Goal: Task Accomplishment & Management: Use online tool/utility

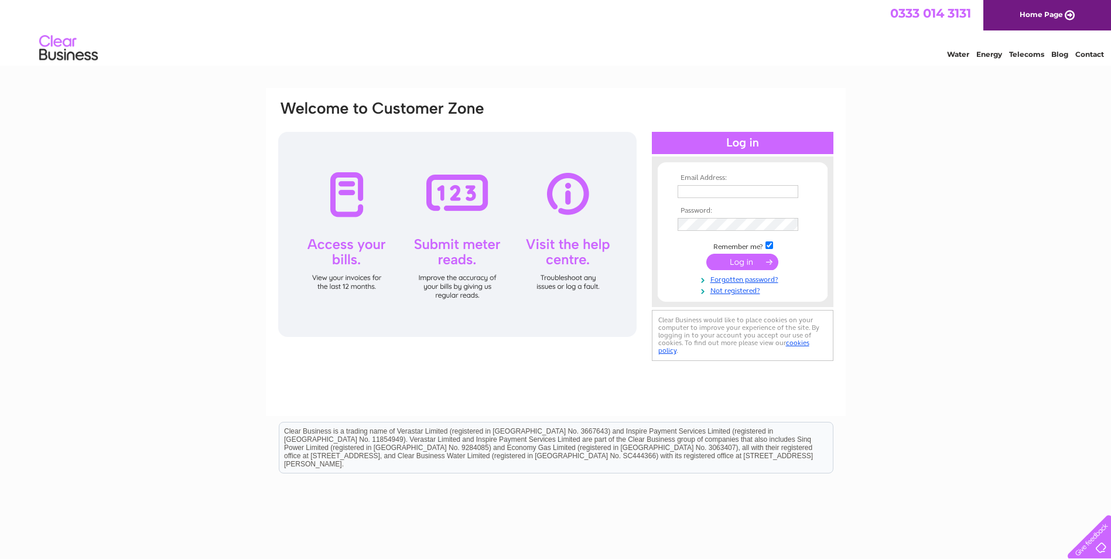
click at [693, 186] on input "text" at bounding box center [738, 191] width 121 height 13
type input "kevin@lothiangas.co.uk"
click at [748, 258] on input "submit" at bounding box center [742, 263] width 72 height 16
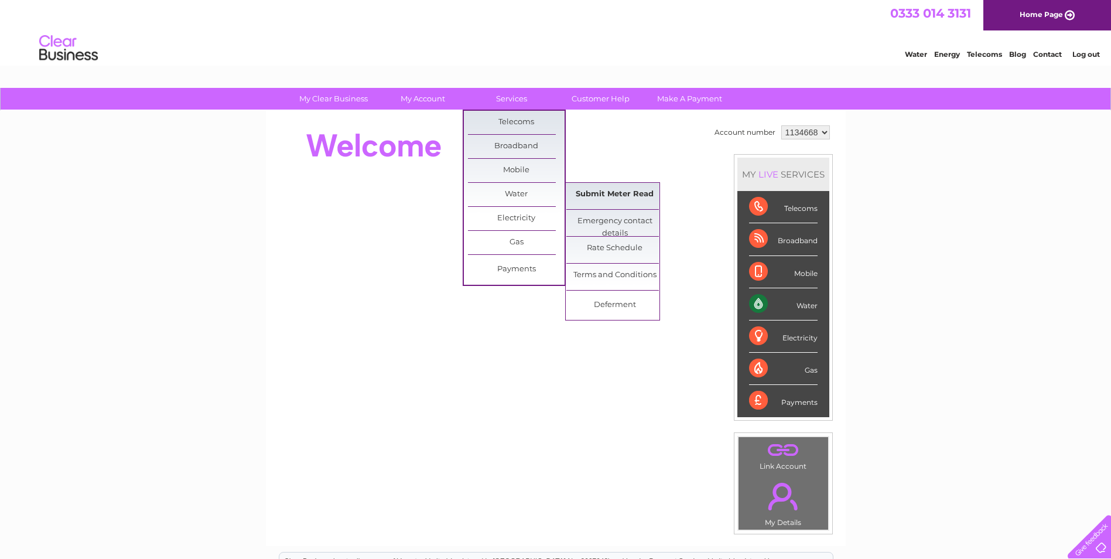
click at [597, 192] on link "Submit Meter Read" at bounding box center [614, 194] width 97 height 23
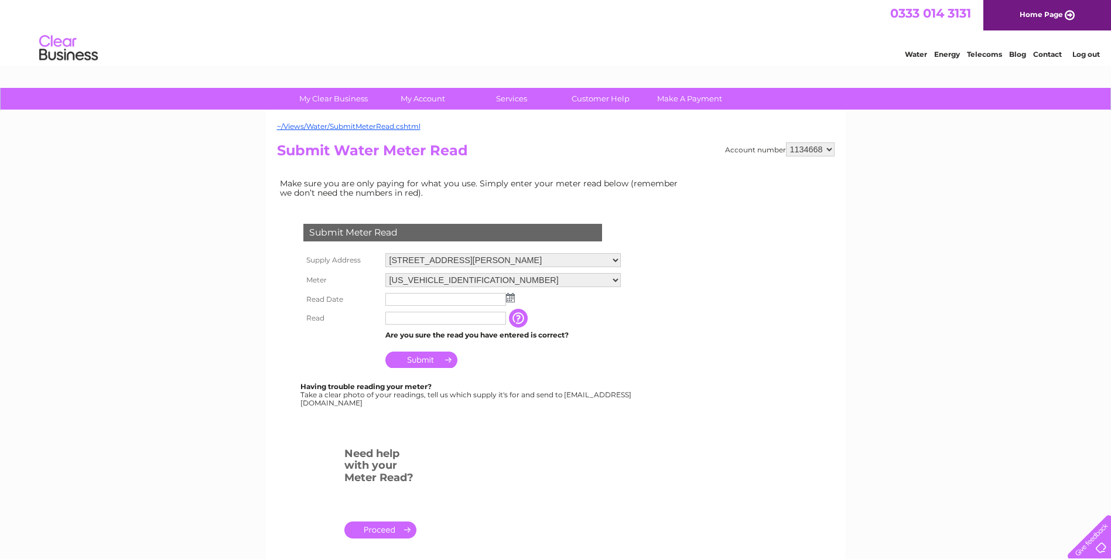
click at [511, 298] on img at bounding box center [510, 297] width 9 height 9
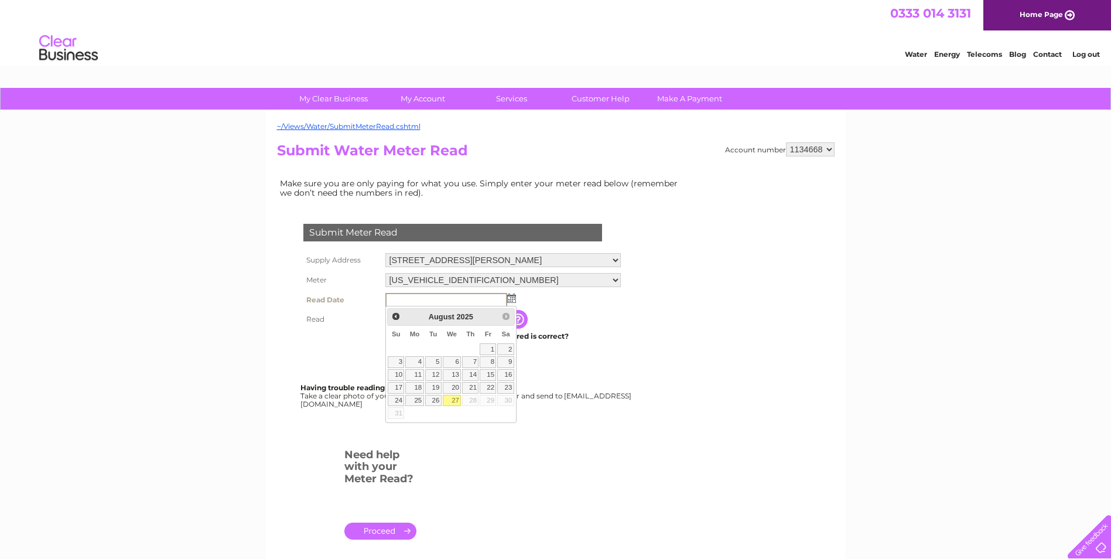
click at [457, 401] on link "27" at bounding box center [452, 401] width 19 height 12
type input "2025/08/27"
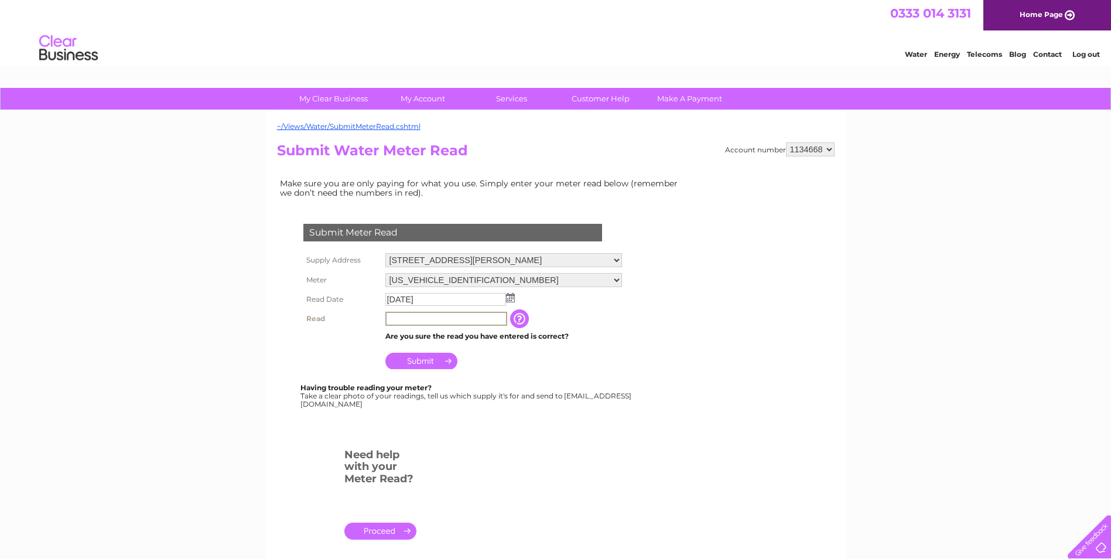
click at [435, 316] on input "text" at bounding box center [446, 319] width 122 height 14
type input "00344"
click at [431, 348] on td "Submit" at bounding box center [503, 358] width 242 height 28
click at [425, 357] on input "Submit" at bounding box center [421, 359] width 72 height 16
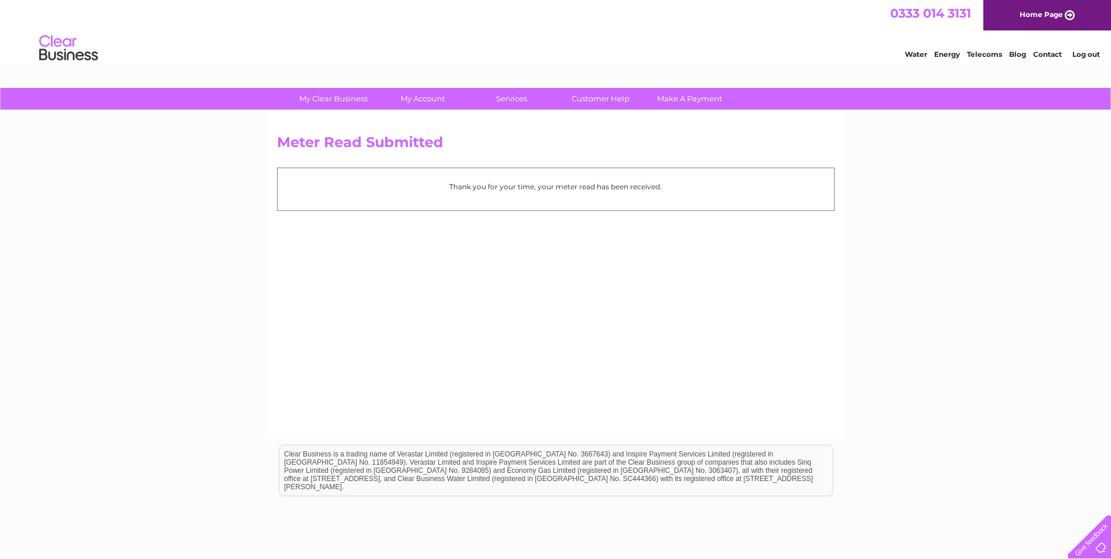
click at [1089, 53] on link "Log out" at bounding box center [1086, 54] width 28 height 9
